Goal: Find specific page/section: Locate a particular part of the current website

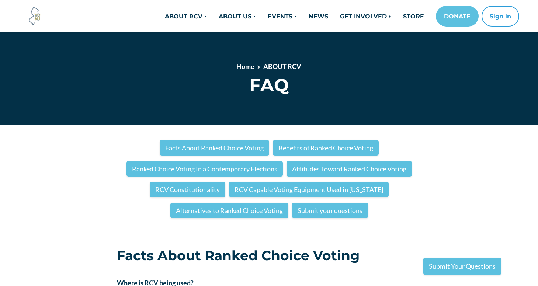
click at [348, 90] on h1 "FAQ" at bounding box center [269, 84] width 304 height 21
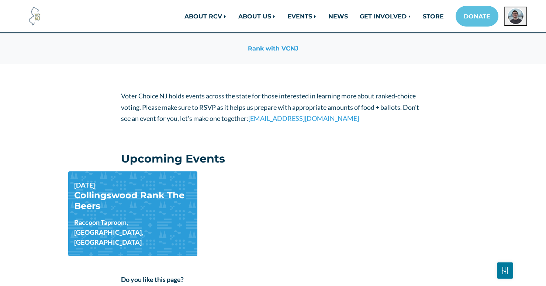
scroll to position [129, 0]
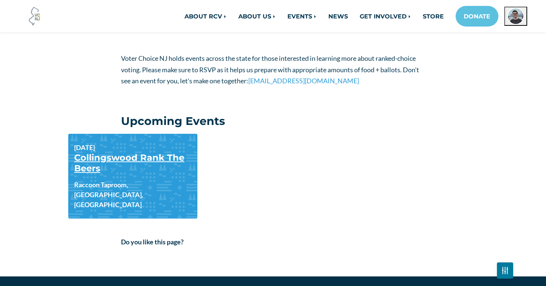
click at [121, 156] on link "Collingswood Rank The Beers" at bounding box center [129, 162] width 110 height 21
